Goal: Task Accomplishment & Management: Manage account settings

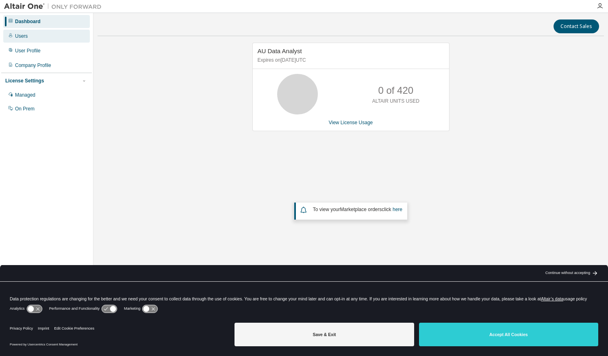
click at [22, 39] on div "Users" at bounding box center [21, 36] width 13 height 7
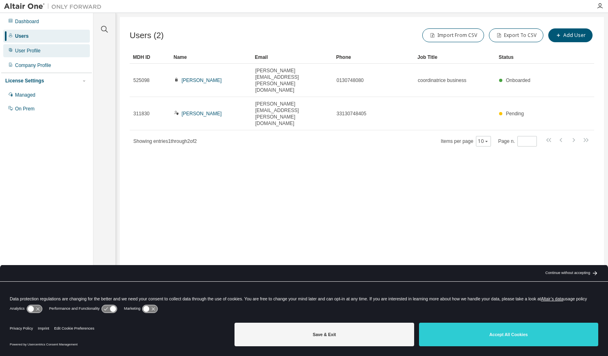
click at [41, 52] on div "User Profile" at bounding box center [46, 50] width 87 height 13
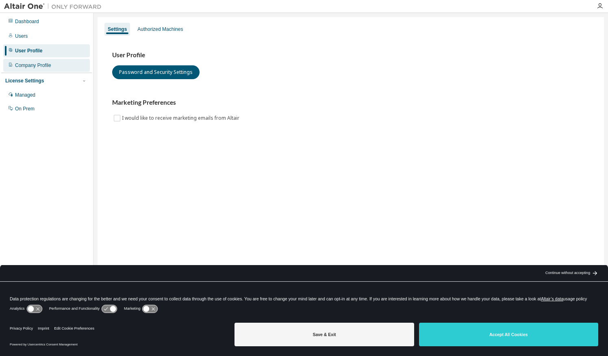
click at [35, 68] on div "Company Profile" at bounding box center [33, 65] width 36 height 7
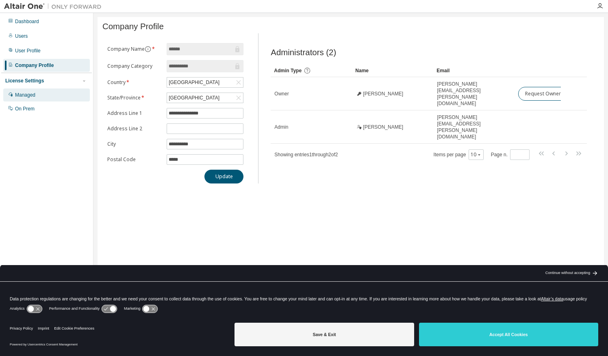
click at [35, 97] on div "Managed" at bounding box center [25, 95] width 20 height 7
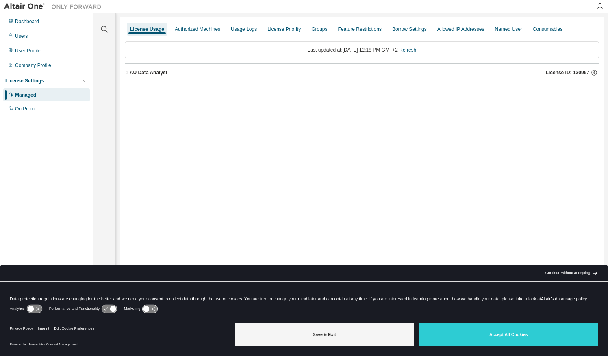
click at [126, 72] on icon "button" at bounding box center [127, 72] width 5 height 5
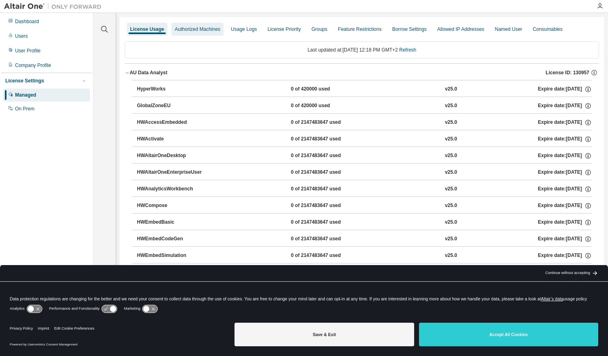
click at [194, 31] on div "Authorized Machines" at bounding box center [198, 29] width 46 height 7
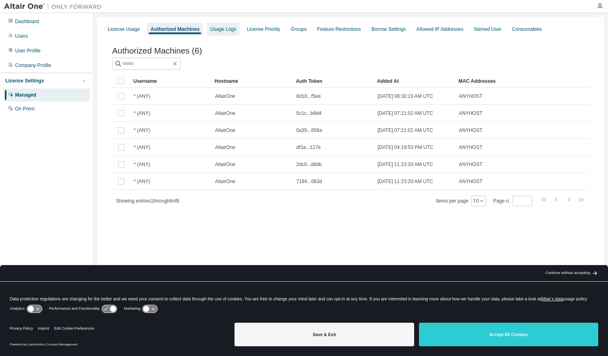
click at [229, 30] on div "Usage Logs" at bounding box center [223, 29] width 26 height 7
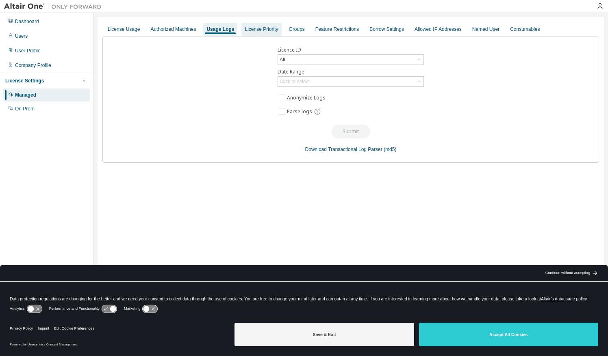
click at [271, 29] on div "License Priority" at bounding box center [261, 29] width 33 height 7
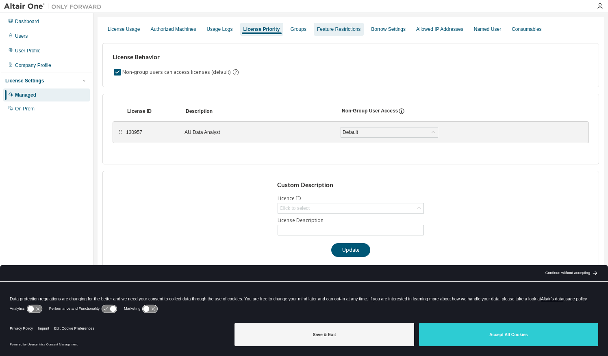
click at [322, 29] on div "Feature Restrictions" at bounding box center [338, 29] width 43 height 7
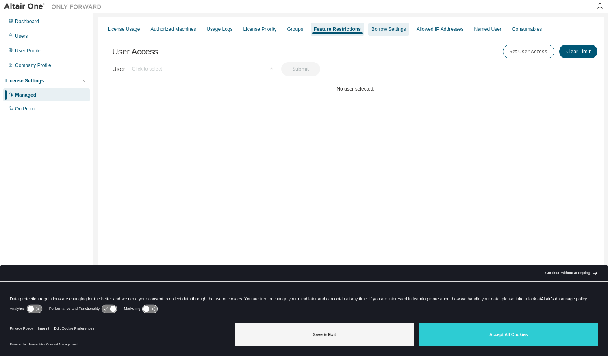
click at [398, 29] on div "Borrow Settings" at bounding box center [388, 29] width 35 height 7
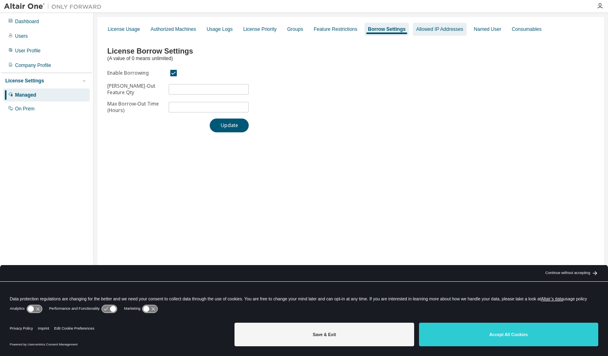
click at [429, 30] on div "Allowed IP Addresses" at bounding box center [439, 29] width 47 height 7
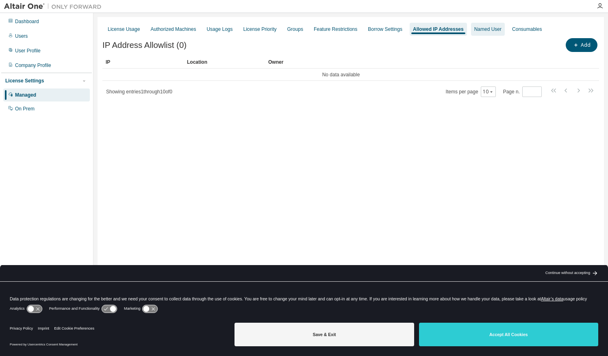
click at [484, 32] on div "Named User" at bounding box center [487, 29] width 27 height 7
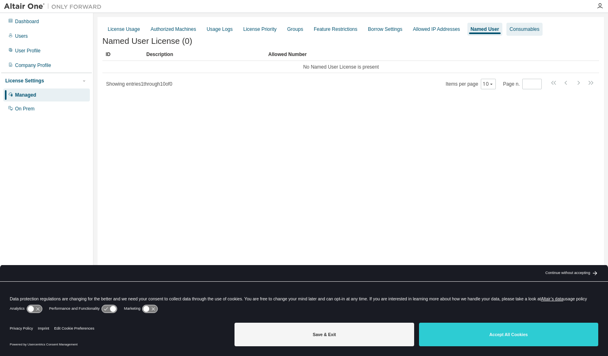
click at [516, 28] on div "Consumables" at bounding box center [525, 29] width 30 height 7
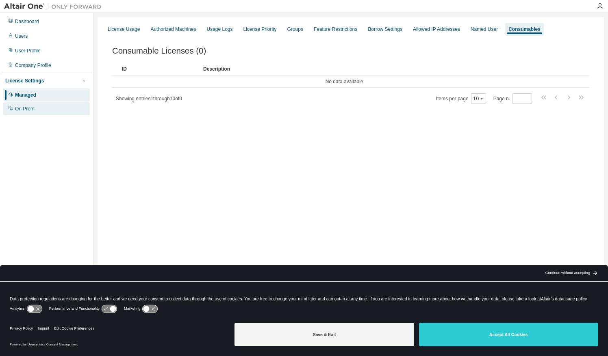
click at [21, 109] on div "On Prem" at bounding box center [25, 109] width 20 height 7
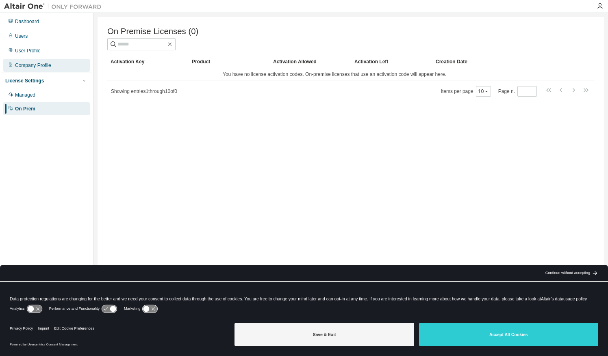
click at [17, 64] on div "Company Profile" at bounding box center [33, 65] width 36 height 7
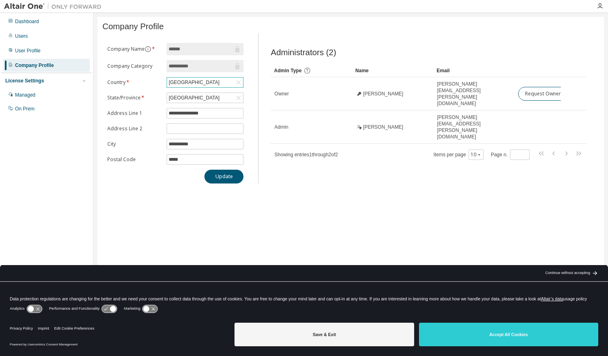
click at [186, 83] on div "[GEOGRAPHIC_DATA]" at bounding box center [193, 82] width 53 height 9
click at [185, 83] on div "[GEOGRAPHIC_DATA]" at bounding box center [193, 82] width 53 height 9
click at [182, 82] on div "[GEOGRAPHIC_DATA]" at bounding box center [193, 82] width 53 height 9
click at [174, 117] on li "[GEOGRAPHIC_DATA]" at bounding box center [204, 112] width 75 height 11
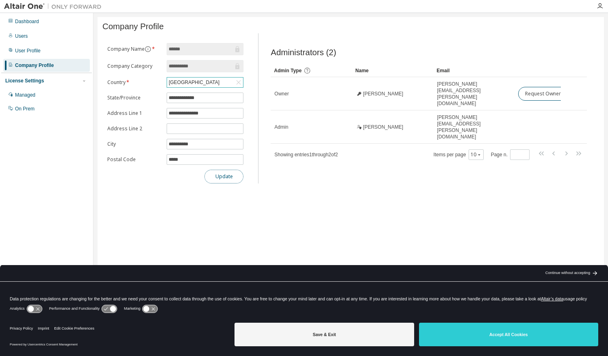
click at [228, 172] on button "Update" at bounding box center [223, 177] width 39 height 14
